Goal: Task Accomplishment & Management: Use online tool/utility

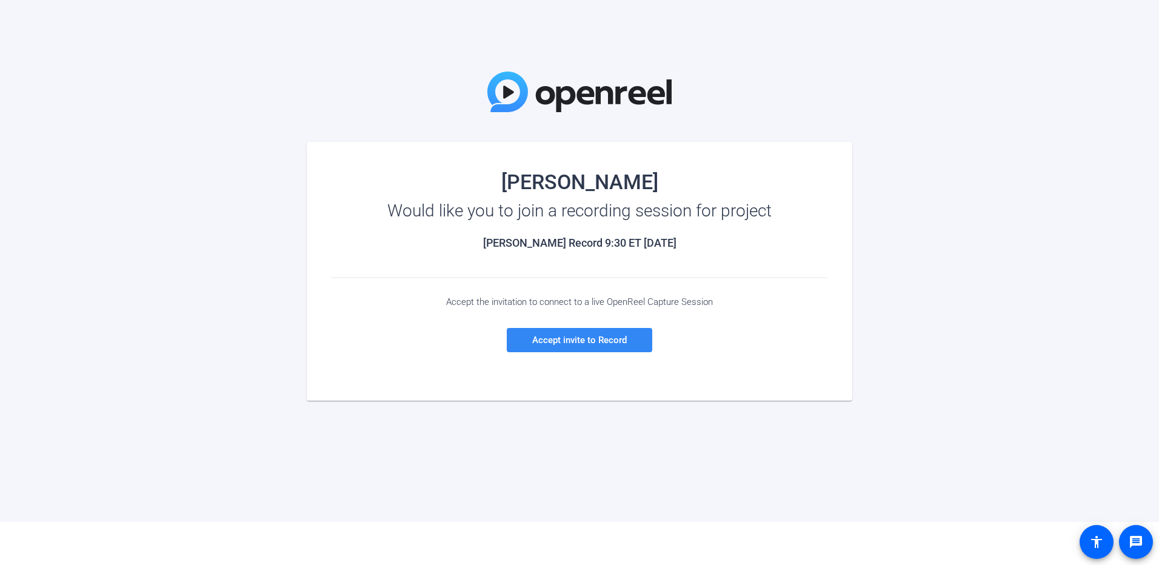
click at [605, 335] on span "Accept invite to Record" at bounding box center [579, 340] width 95 height 11
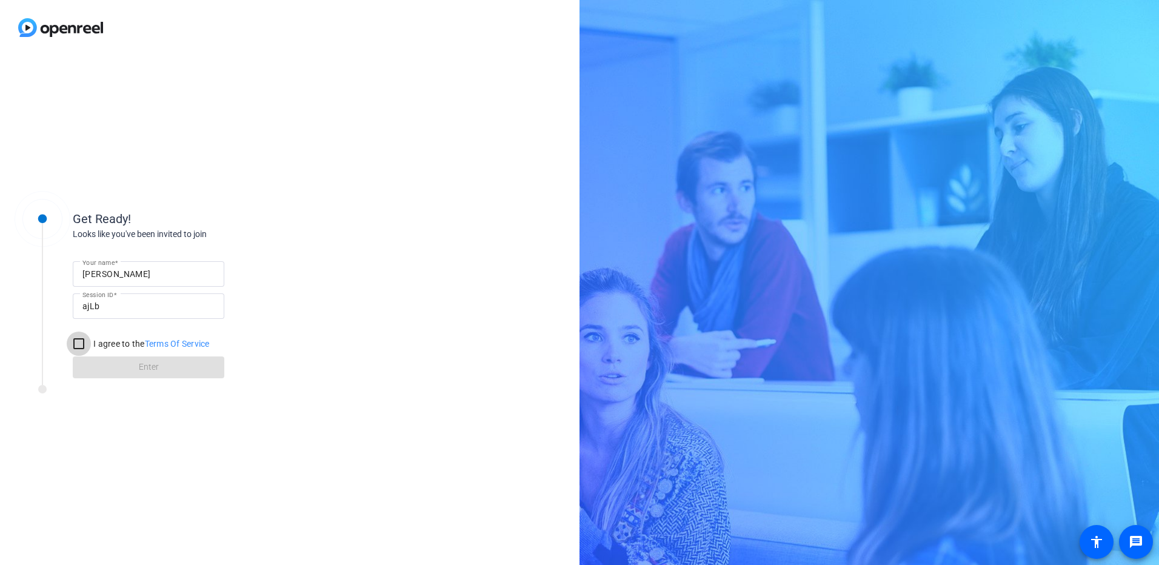
click at [76, 344] on input "I agree to the Terms Of Service" at bounding box center [79, 344] width 24 height 24
checkbox input "true"
click at [163, 366] on span at bounding box center [149, 367] width 152 height 29
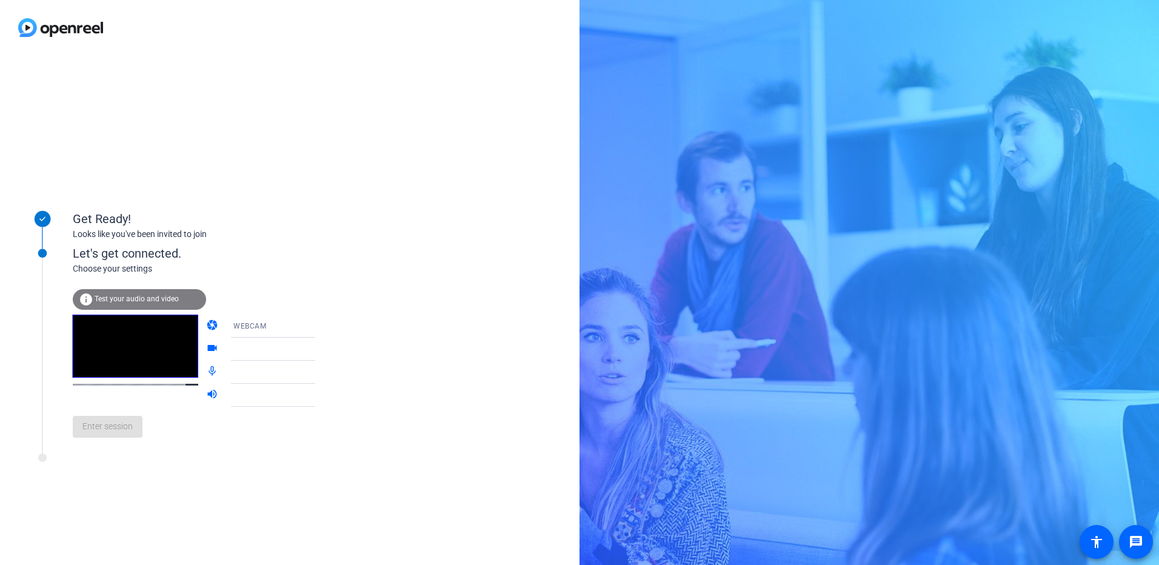
click at [73, 123] on div "Get Ready! Looks like you've been invited to join Let's get connected. Choose y…" at bounding box center [290, 310] width 580 height 510
click at [185, 301] on div "info Test your audio and video" at bounding box center [139, 299] width 133 height 21
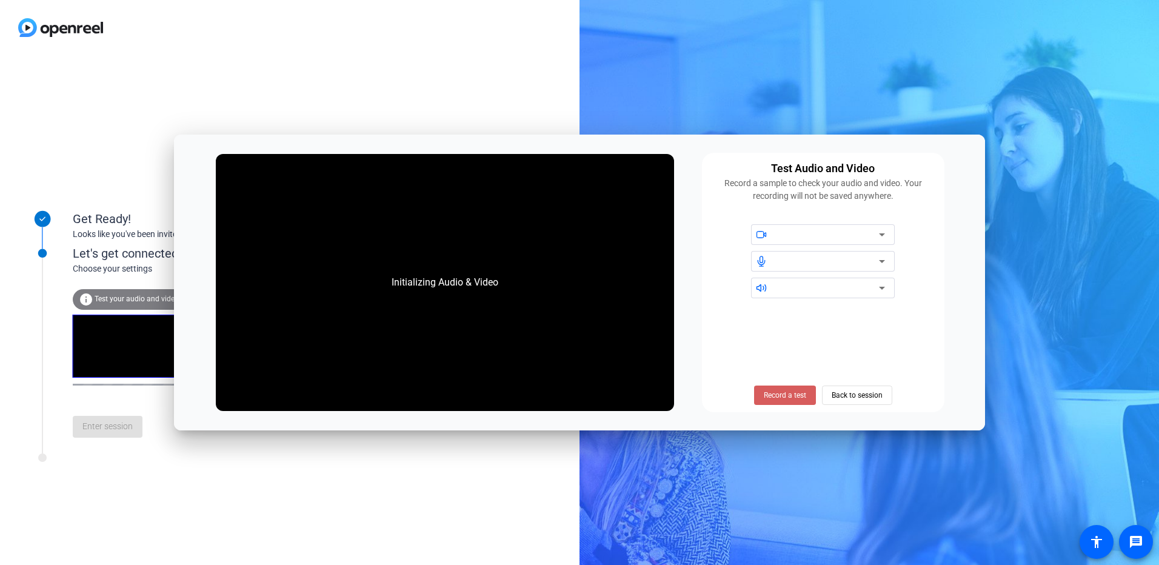
click at [803, 394] on span "Record a test" at bounding box center [785, 395] width 42 height 11
click at [803, 394] on span "Stop Testing (6s)" at bounding box center [784, 395] width 55 height 11
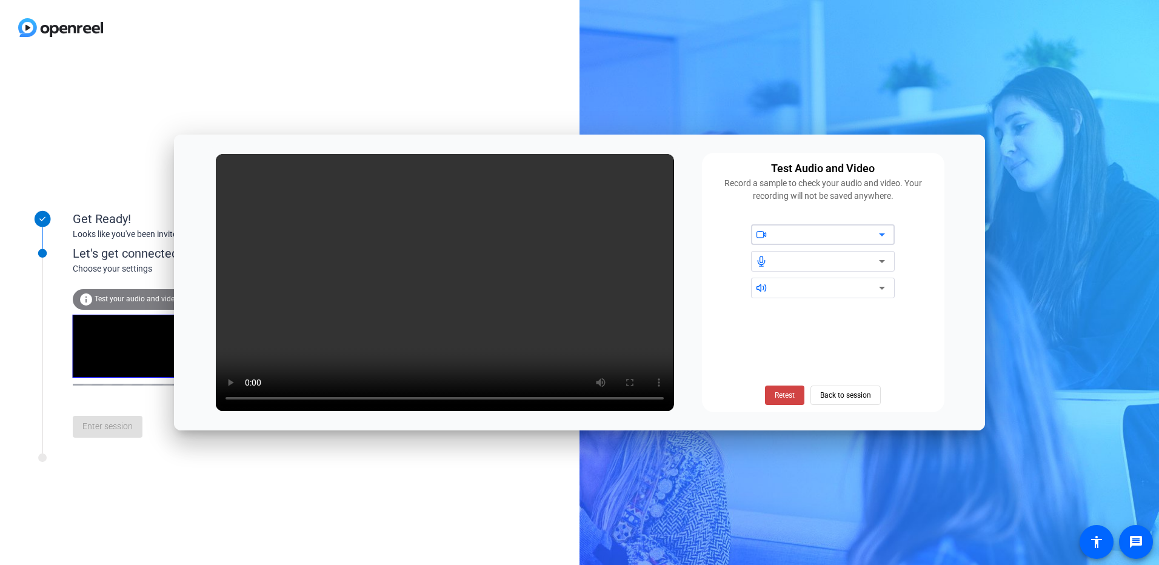
click at [876, 235] on icon at bounding box center [882, 234] width 15 height 15
click at [783, 395] on span "Retest" at bounding box center [785, 395] width 20 height 11
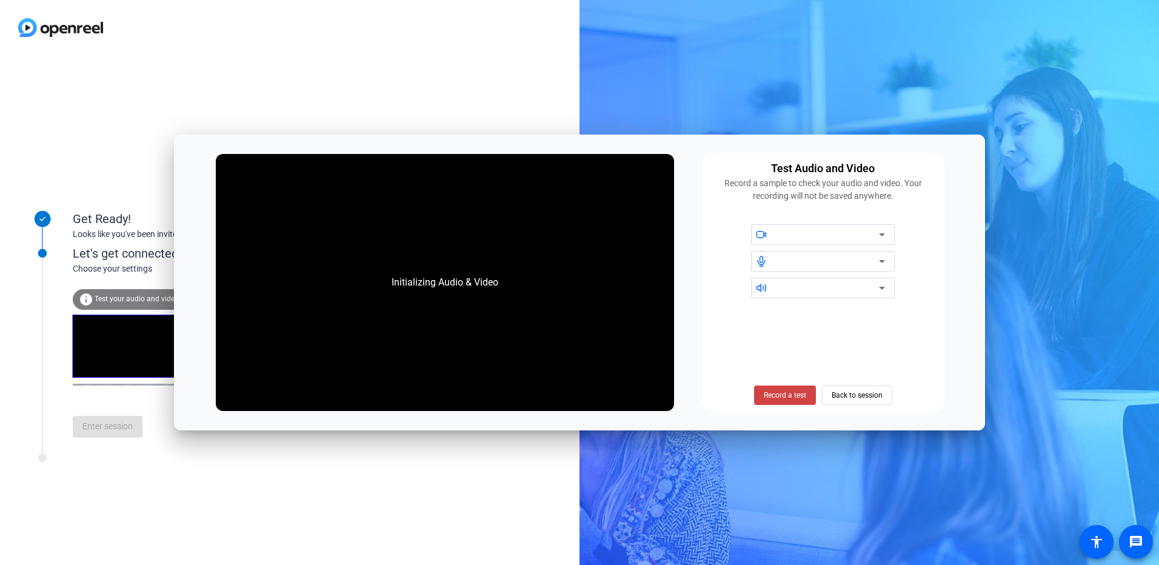
click at [843, 233] on div at bounding box center [827, 234] width 103 height 15
click at [881, 232] on icon at bounding box center [882, 234] width 15 height 15
click at [884, 258] on icon at bounding box center [882, 261] width 15 height 15
click at [882, 285] on icon at bounding box center [882, 288] width 15 height 15
click at [854, 395] on span "Back to session" at bounding box center [857, 395] width 51 height 23
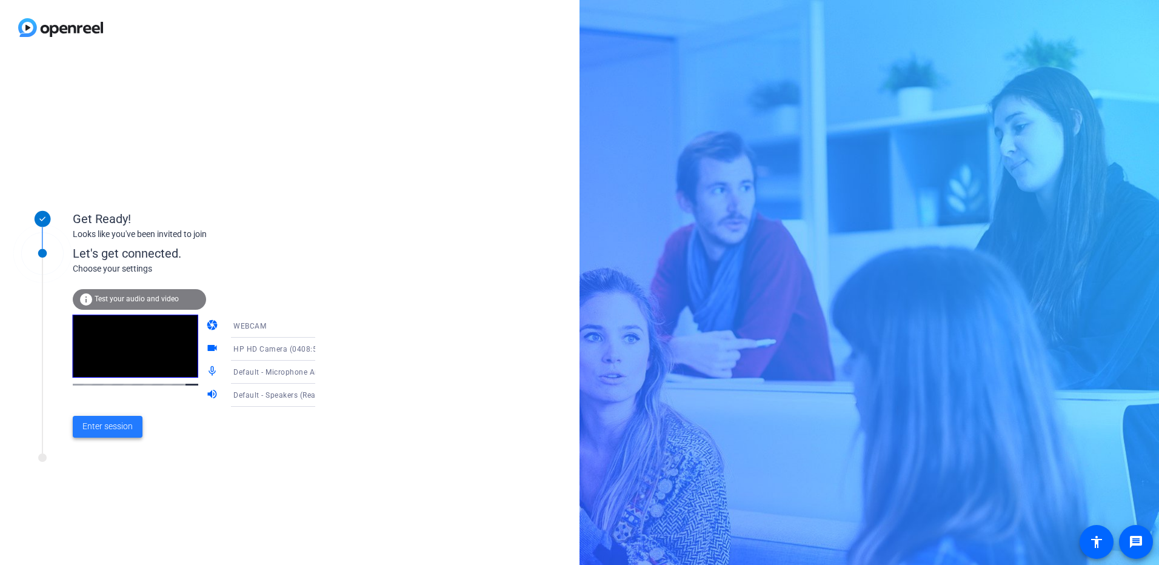
click at [115, 429] on span "Enter session" at bounding box center [107, 426] width 50 height 13
